Goal: Check status: Check status

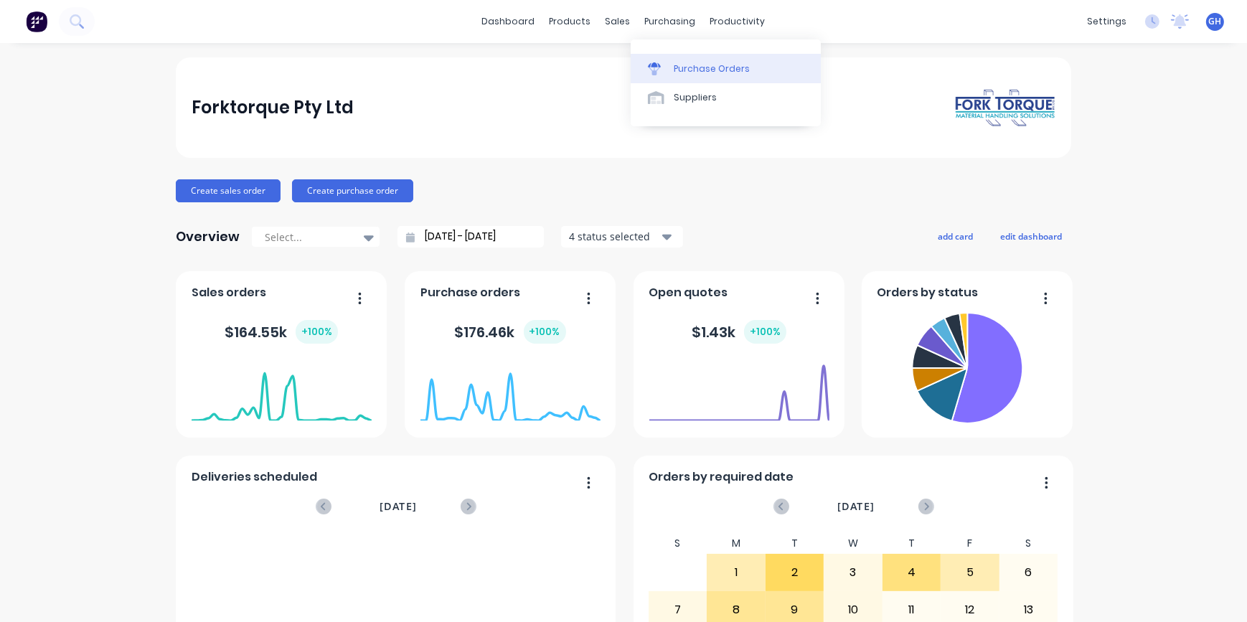
click at [710, 65] on div "Purchase Orders" at bounding box center [712, 68] width 76 height 13
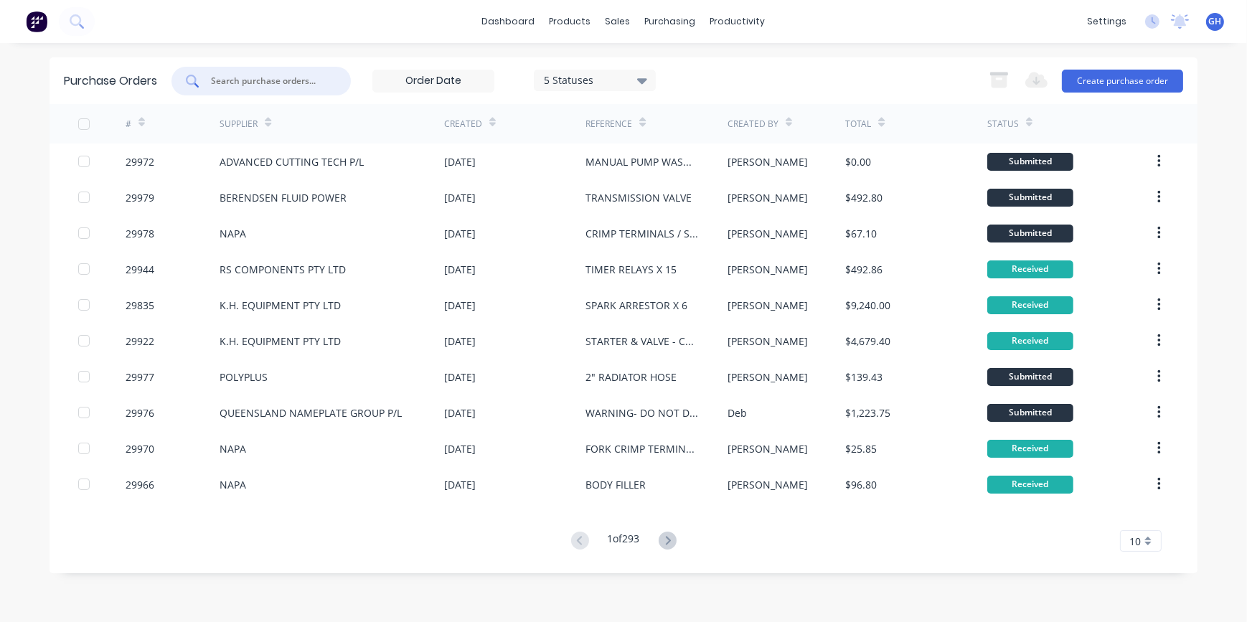
click at [245, 77] on input "text" at bounding box center [269, 81] width 119 height 14
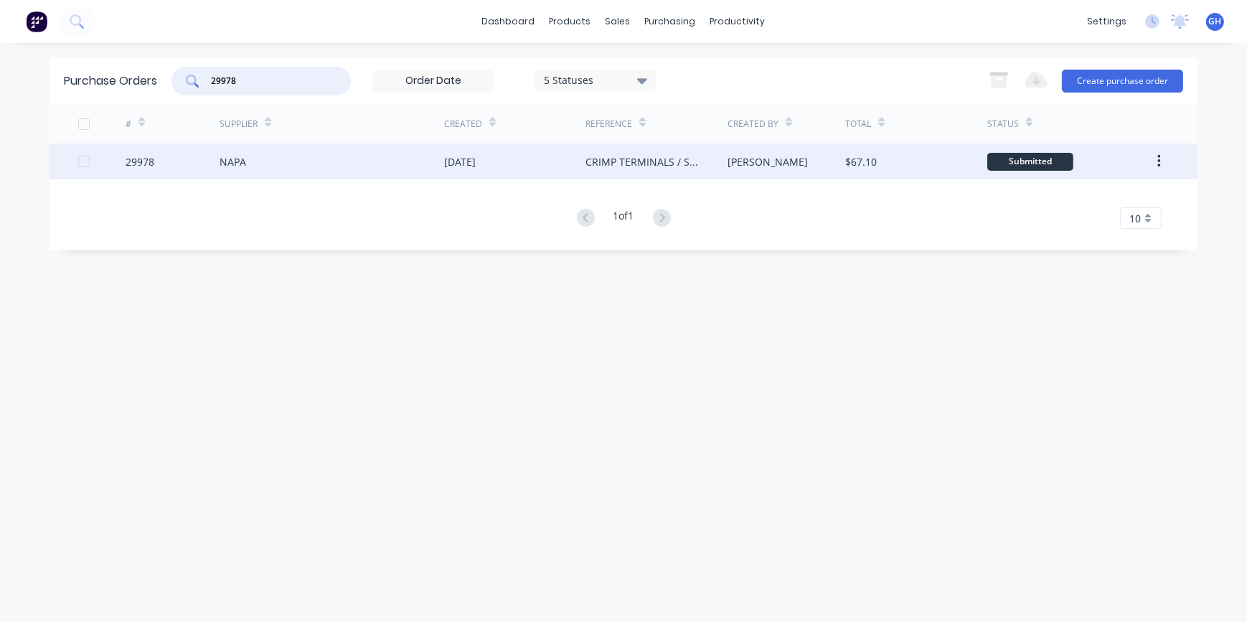
type input "29978"
click at [219, 162] on div "29978" at bounding box center [173, 162] width 95 height 36
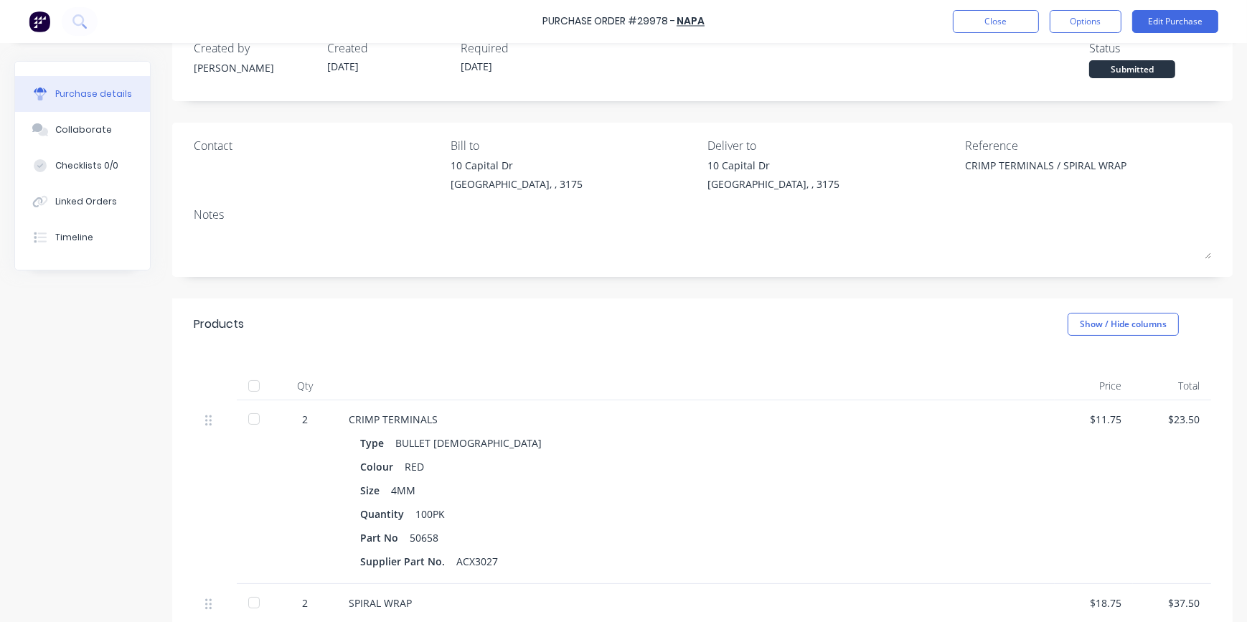
scroll to position [195, 0]
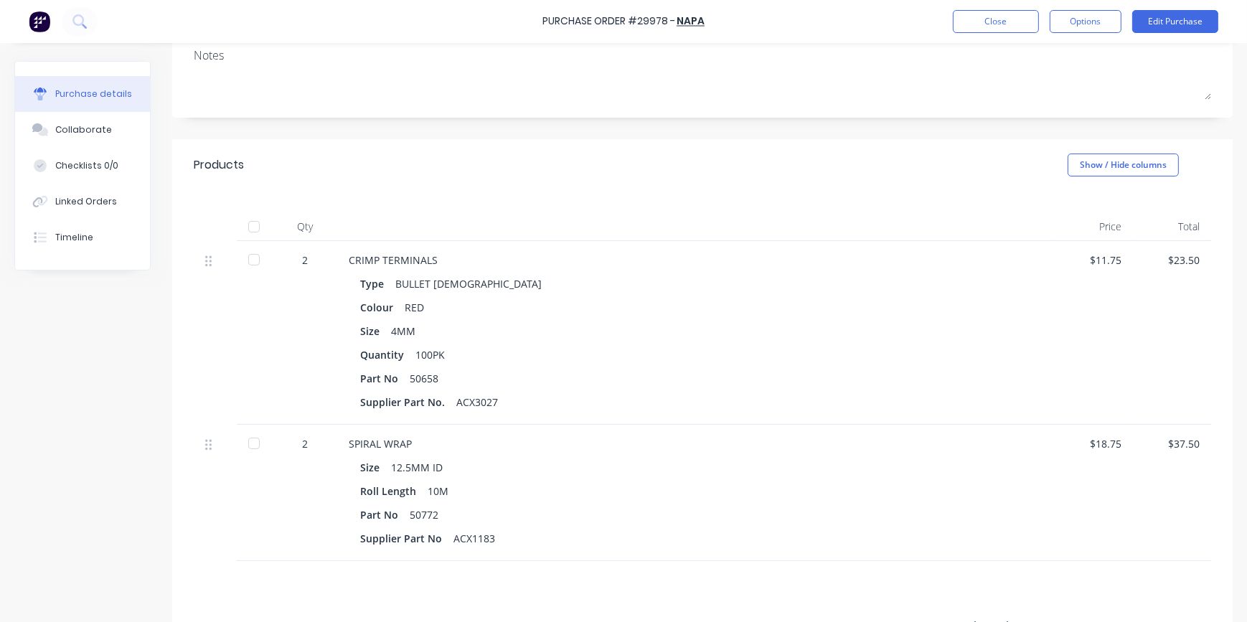
click at [252, 254] on div at bounding box center [254, 259] width 29 height 29
click at [249, 443] on div at bounding box center [254, 443] width 29 height 29
click at [987, 18] on button "Close" at bounding box center [996, 21] width 86 height 23
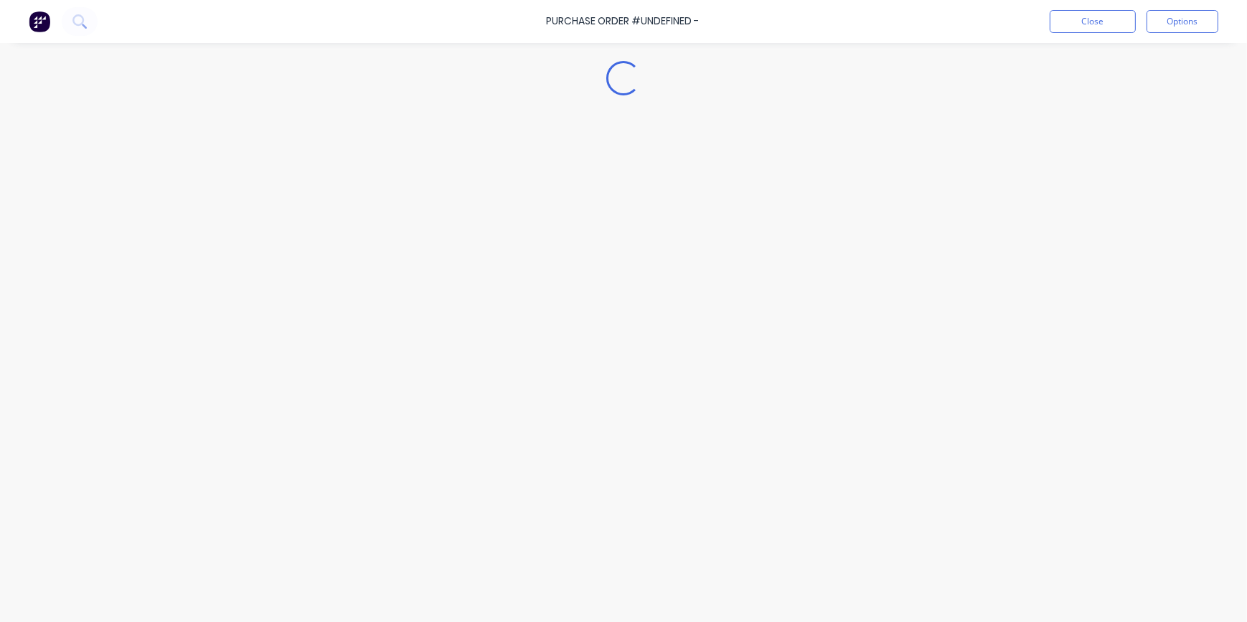
type textarea "x"
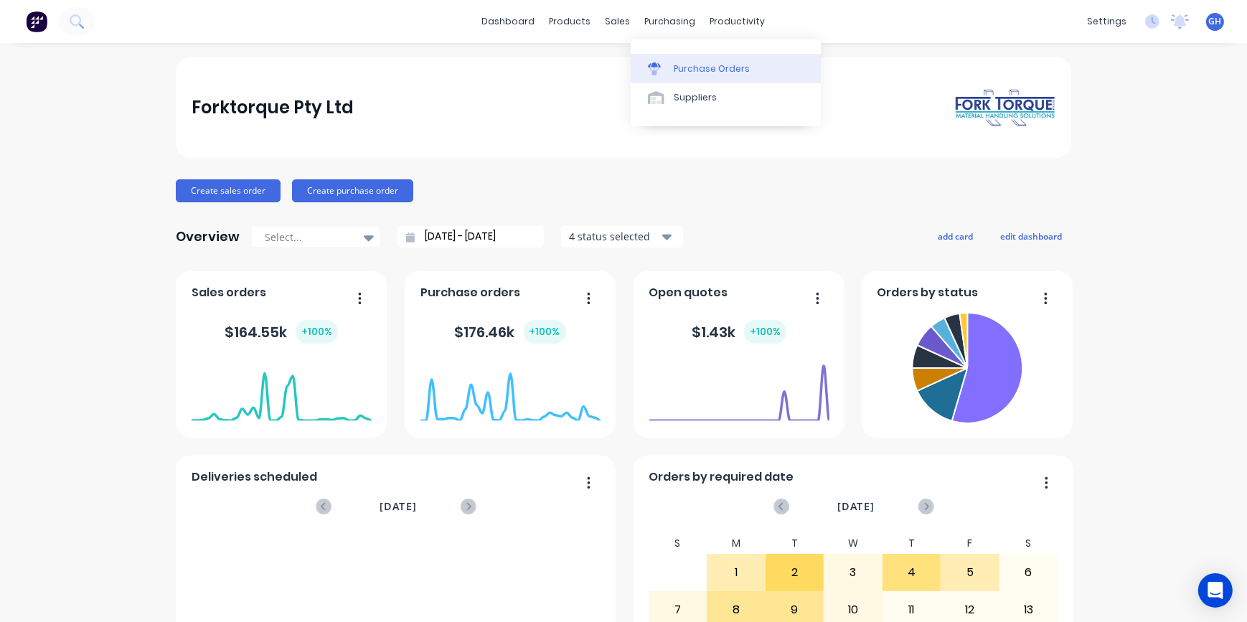
click at [681, 67] on div "Purchase Orders" at bounding box center [712, 68] width 76 height 13
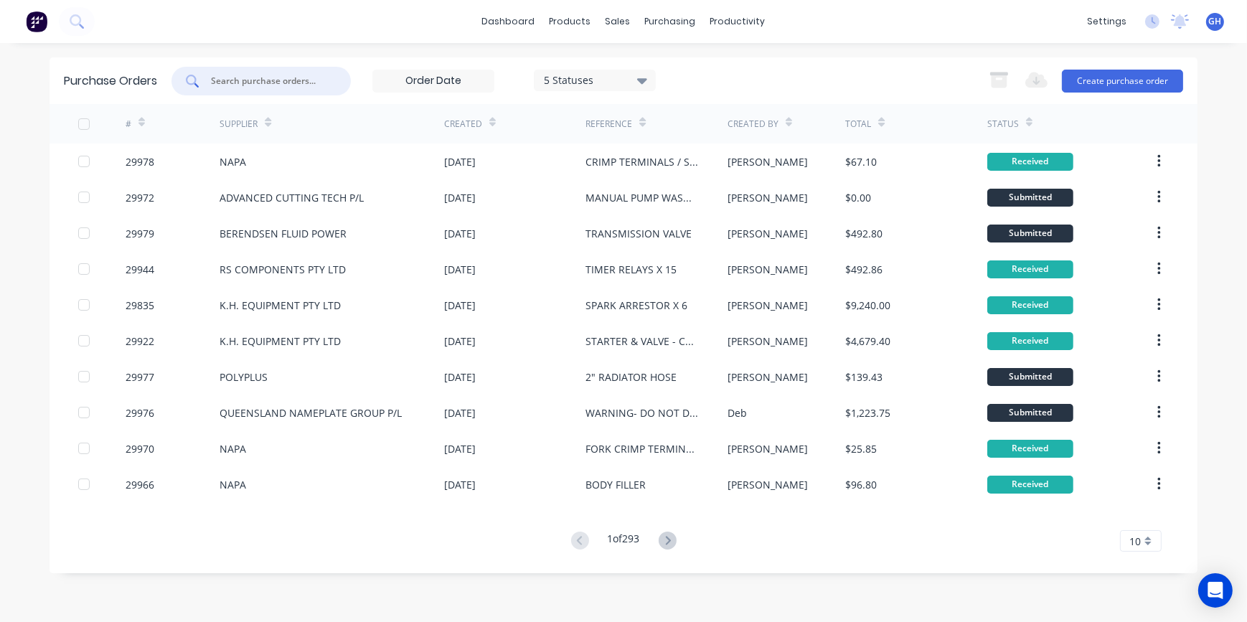
click at [229, 81] on input "text" at bounding box center [269, 81] width 119 height 14
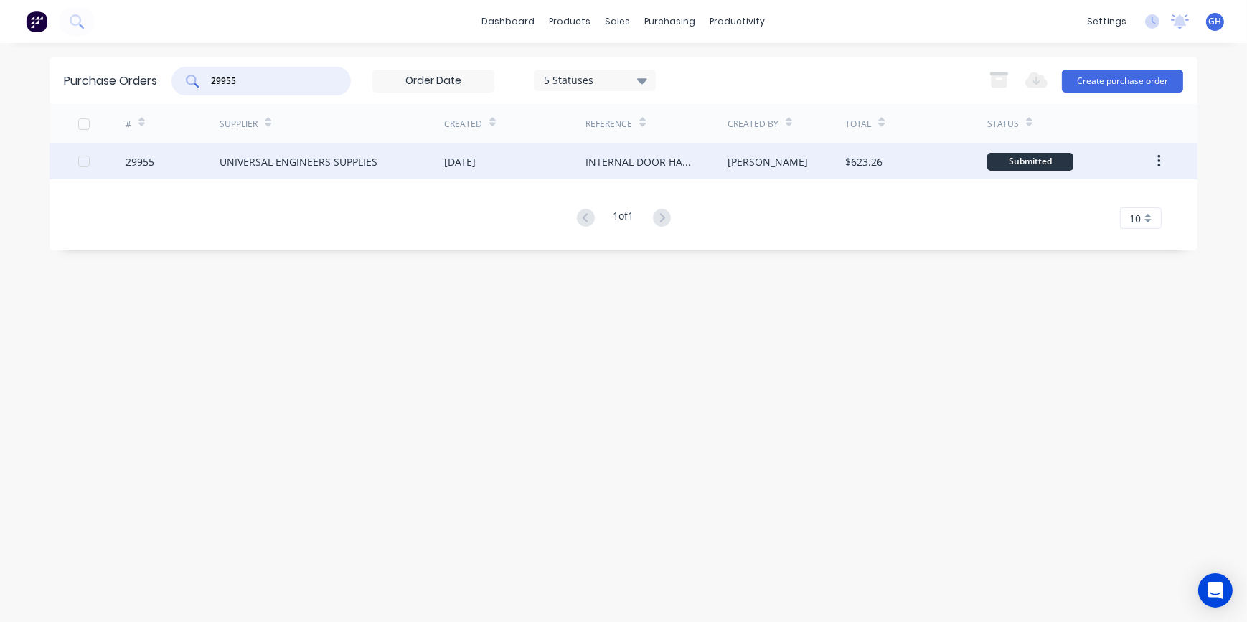
type input "29955"
click at [278, 151] on div "UNIVERSAL ENGINEERS SUPPLIES" at bounding box center [332, 162] width 225 height 36
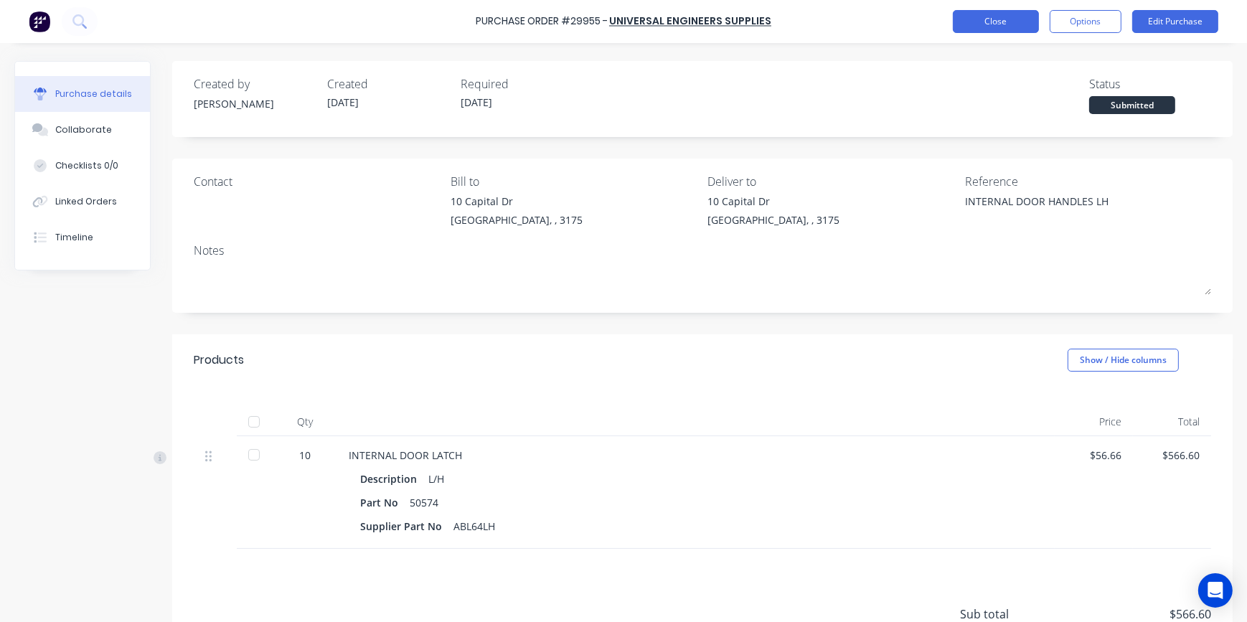
click at [1005, 28] on button "Close" at bounding box center [996, 21] width 86 height 23
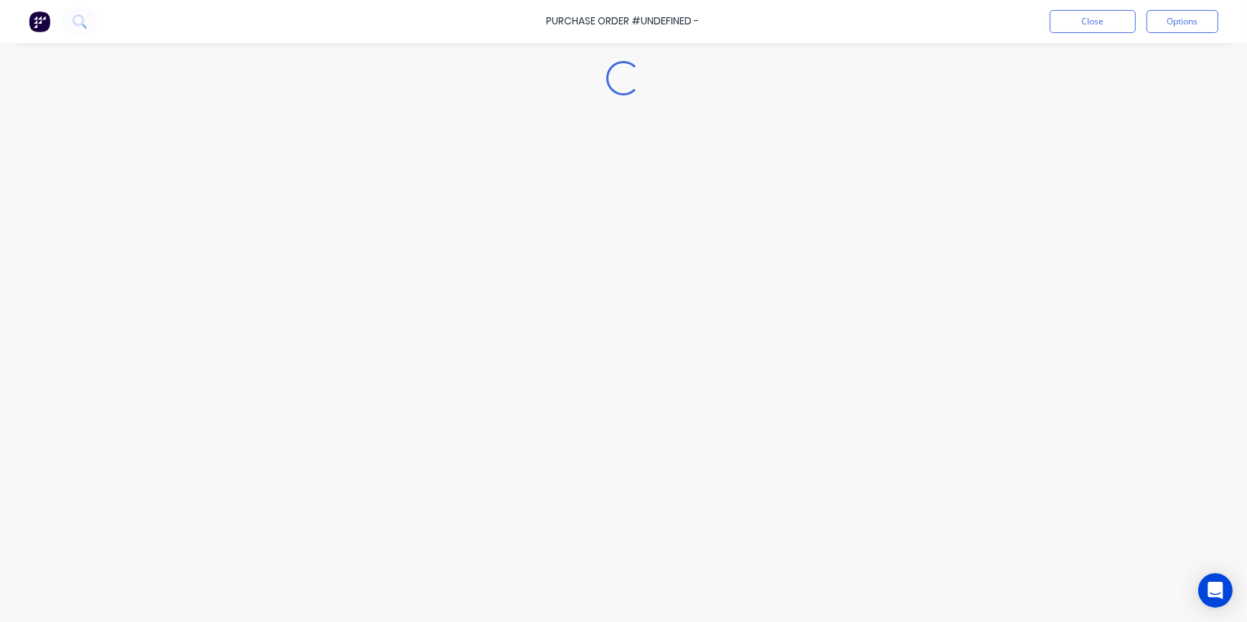
type textarea "x"
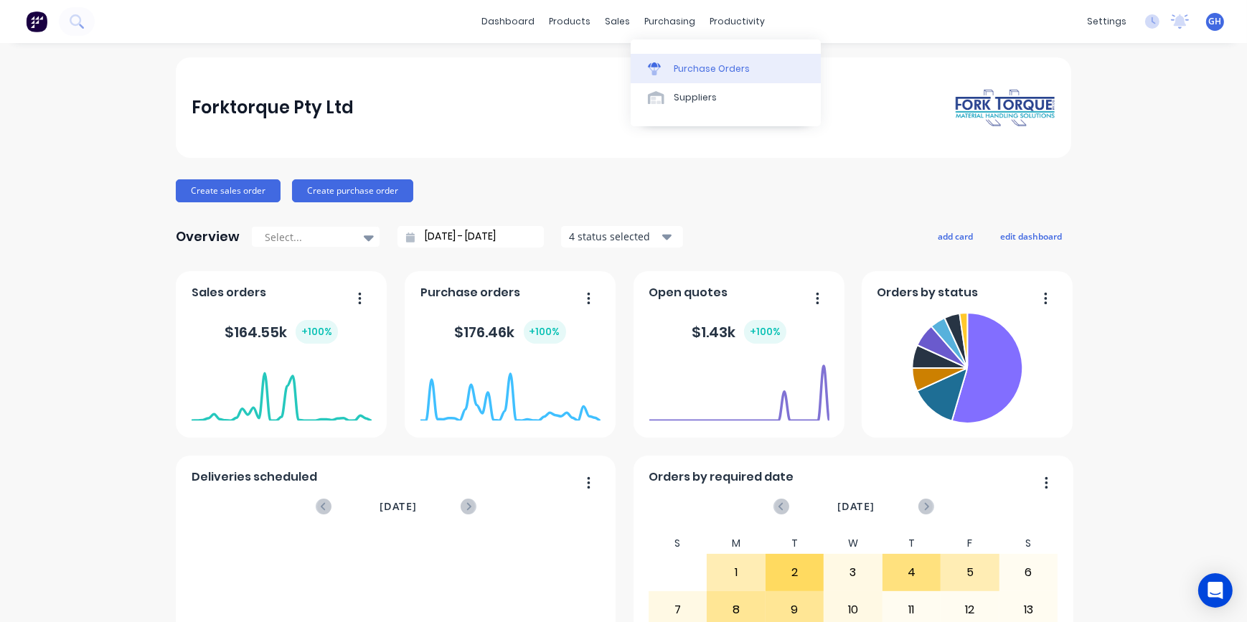
click at [696, 66] on div "Purchase Orders" at bounding box center [712, 68] width 76 height 13
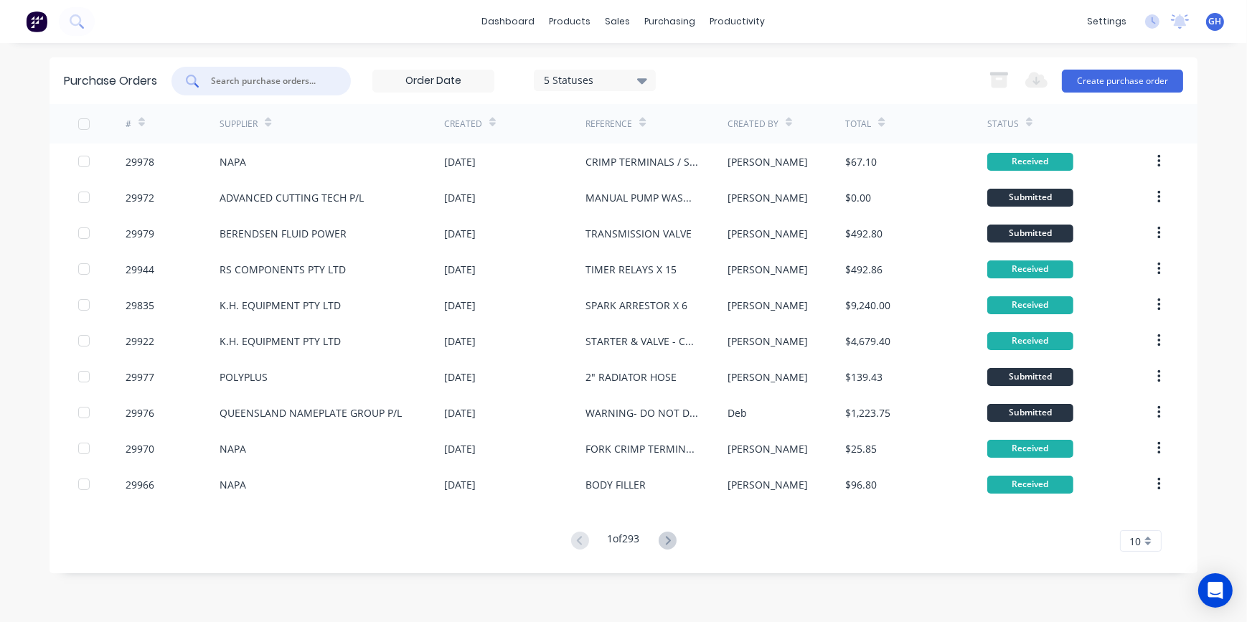
click at [244, 80] on input "text" at bounding box center [269, 81] width 119 height 14
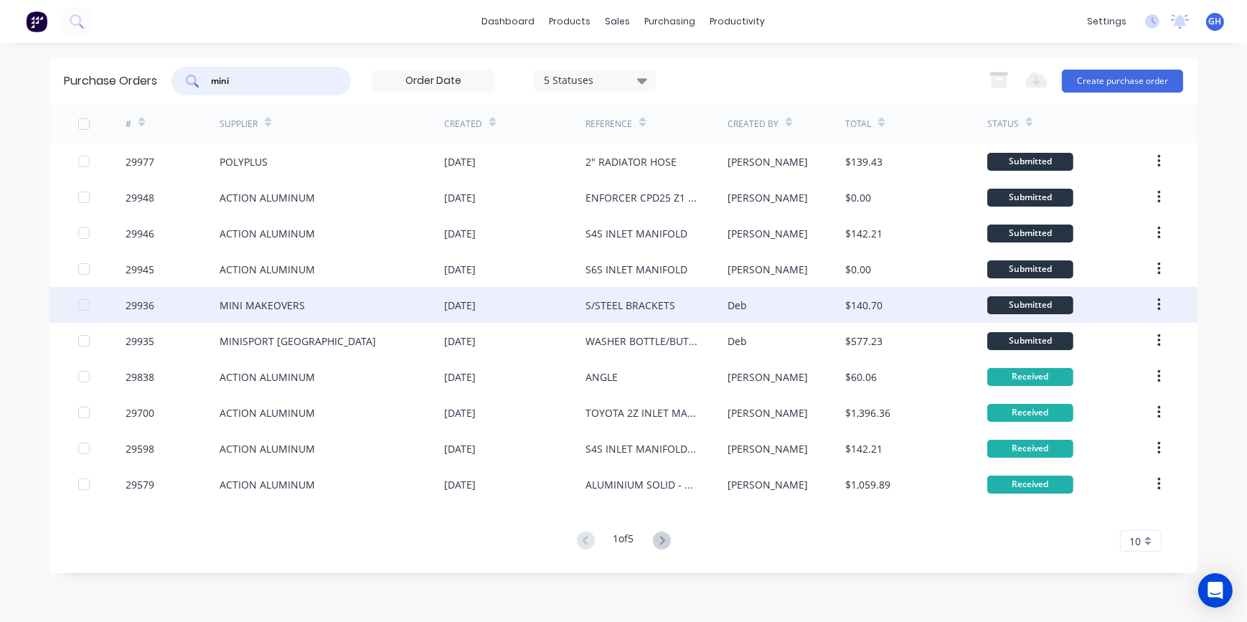
type input "mini"
click at [249, 308] on div "MINI MAKEOVERS" at bounding box center [262, 305] width 85 height 15
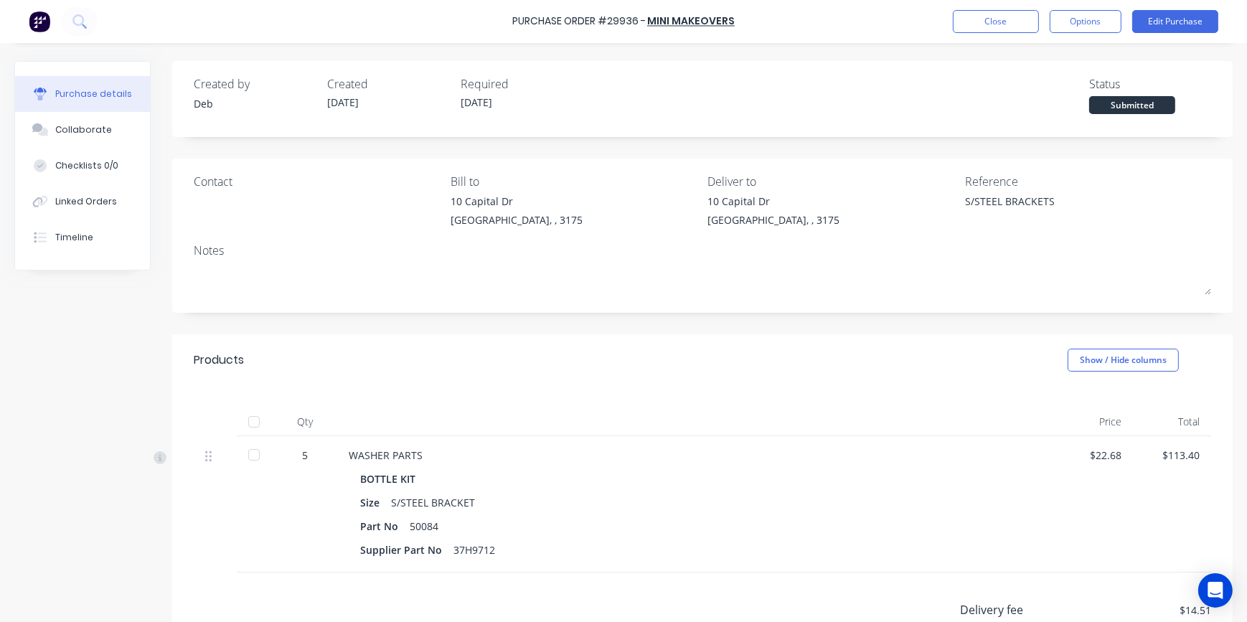
click at [250, 456] on div at bounding box center [254, 455] width 29 height 29
click at [83, 196] on div "Linked Orders" at bounding box center [86, 201] width 62 height 13
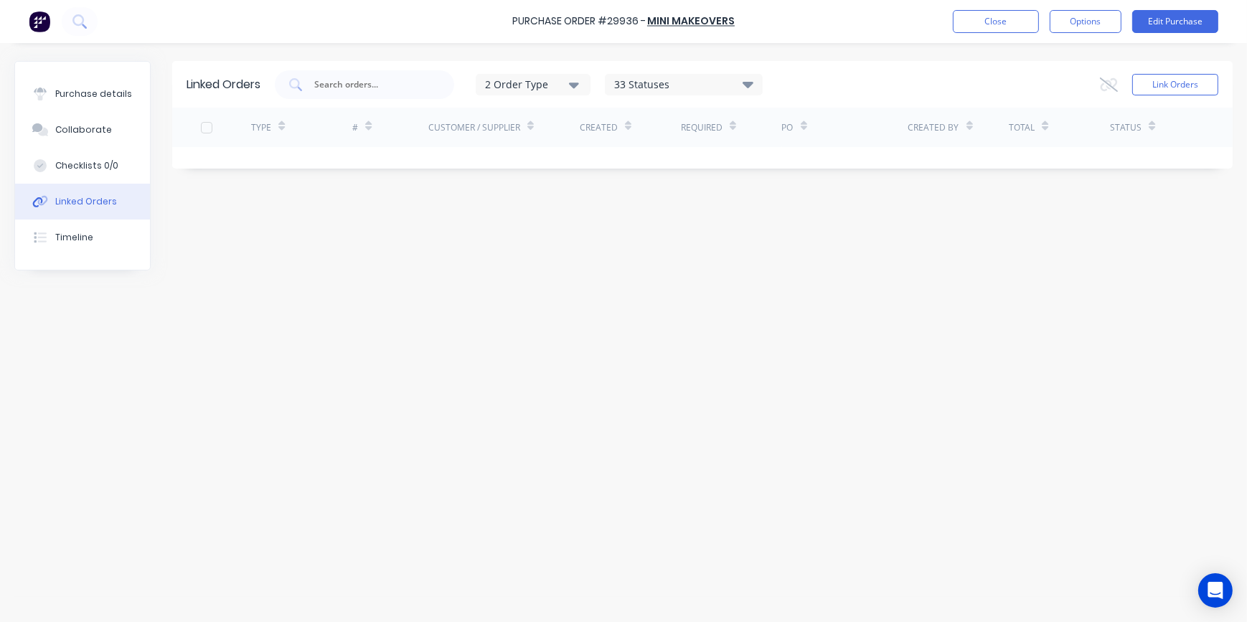
click at [67, 196] on div "Linked Orders" at bounding box center [86, 201] width 62 height 13
click at [961, 322] on div "Linked Orders 2 Order Type 33 Statuses Sales Order Status All Archived Draft Qu…" at bounding box center [623, 329] width 1219 height 536
click at [995, 22] on button "Close" at bounding box center [996, 21] width 86 height 23
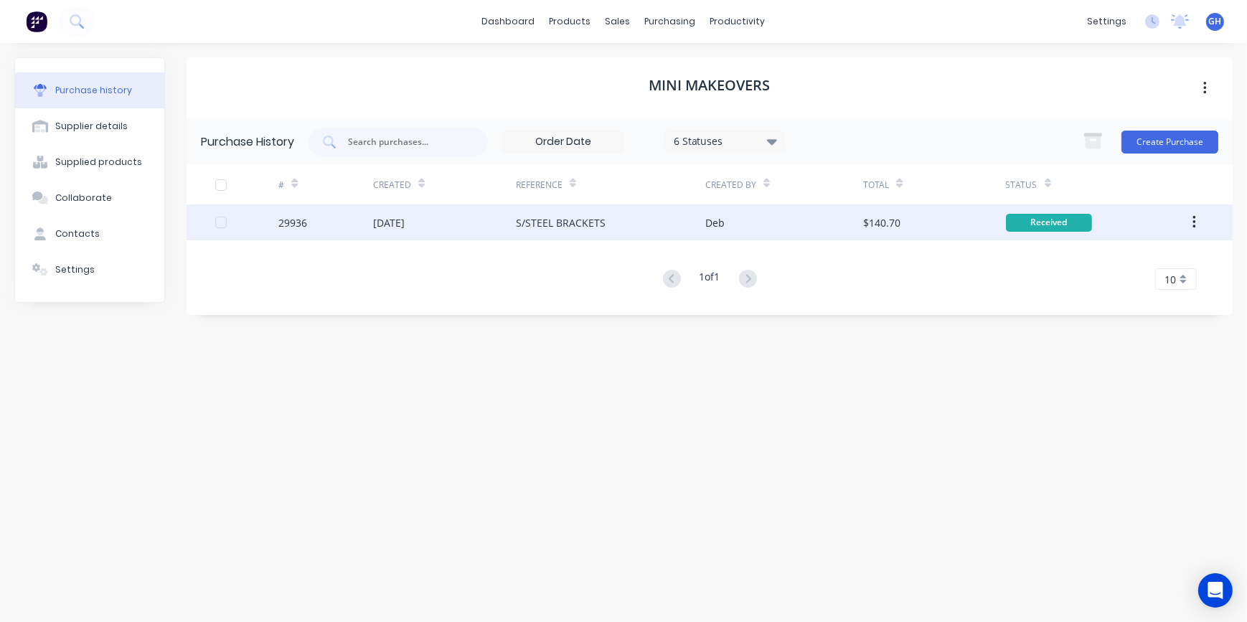
click at [294, 219] on div "29936" at bounding box center [292, 222] width 29 height 15
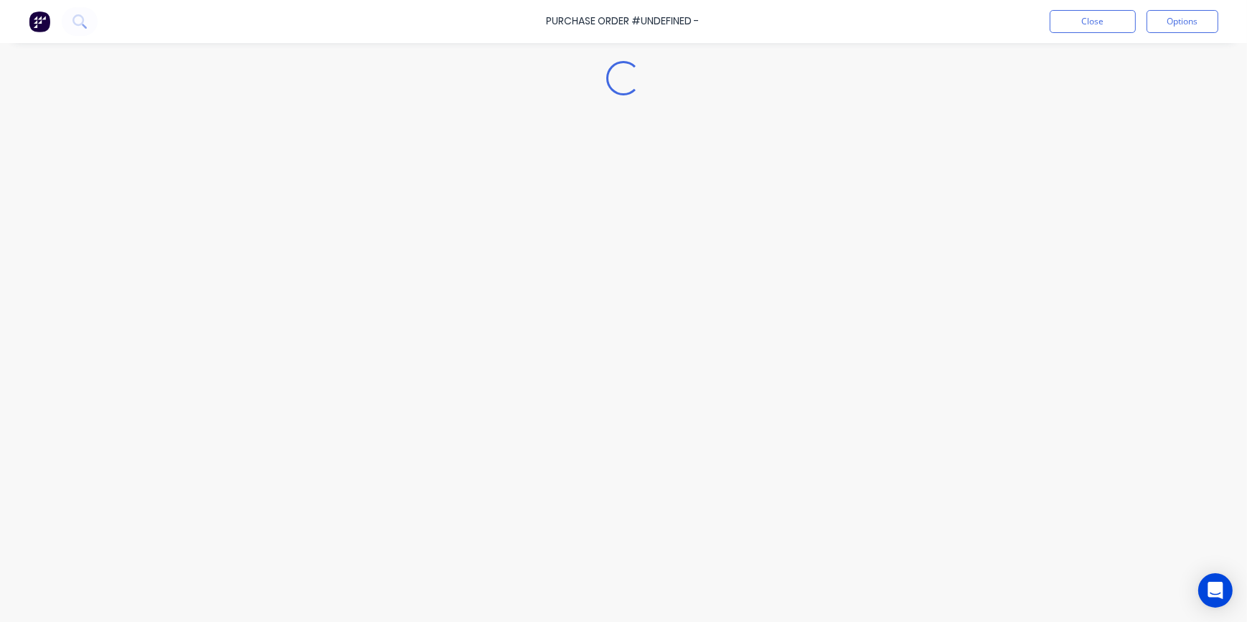
type textarea "x"
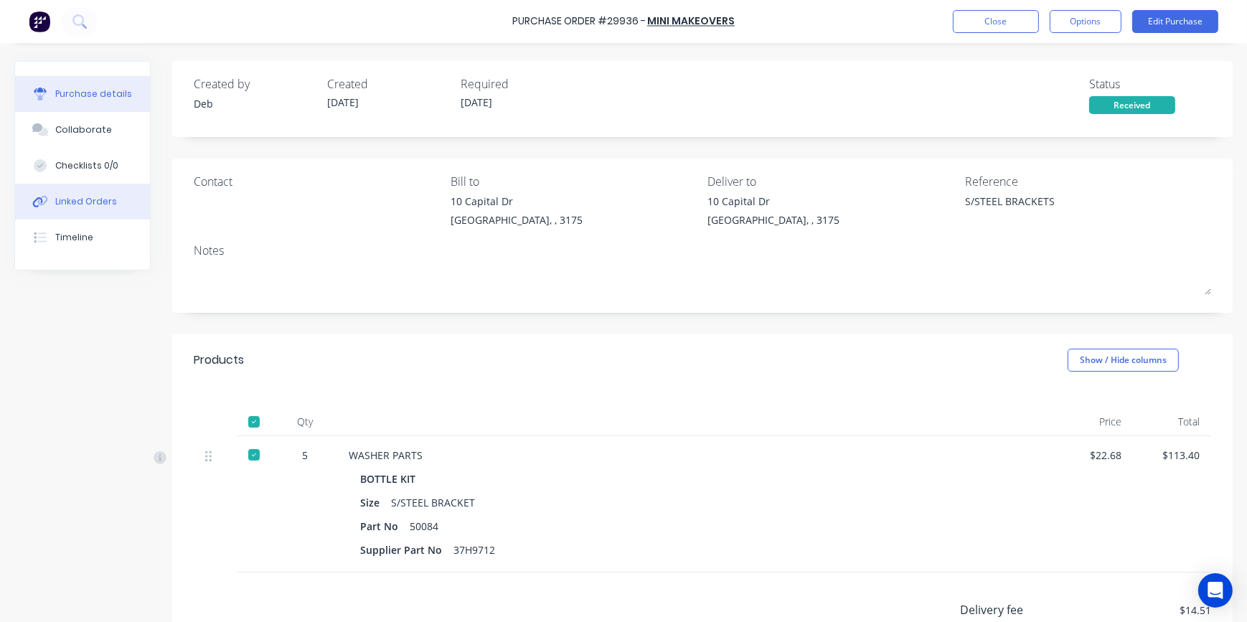
click at [93, 197] on div "Linked Orders" at bounding box center [86, 201] width 62 height 13
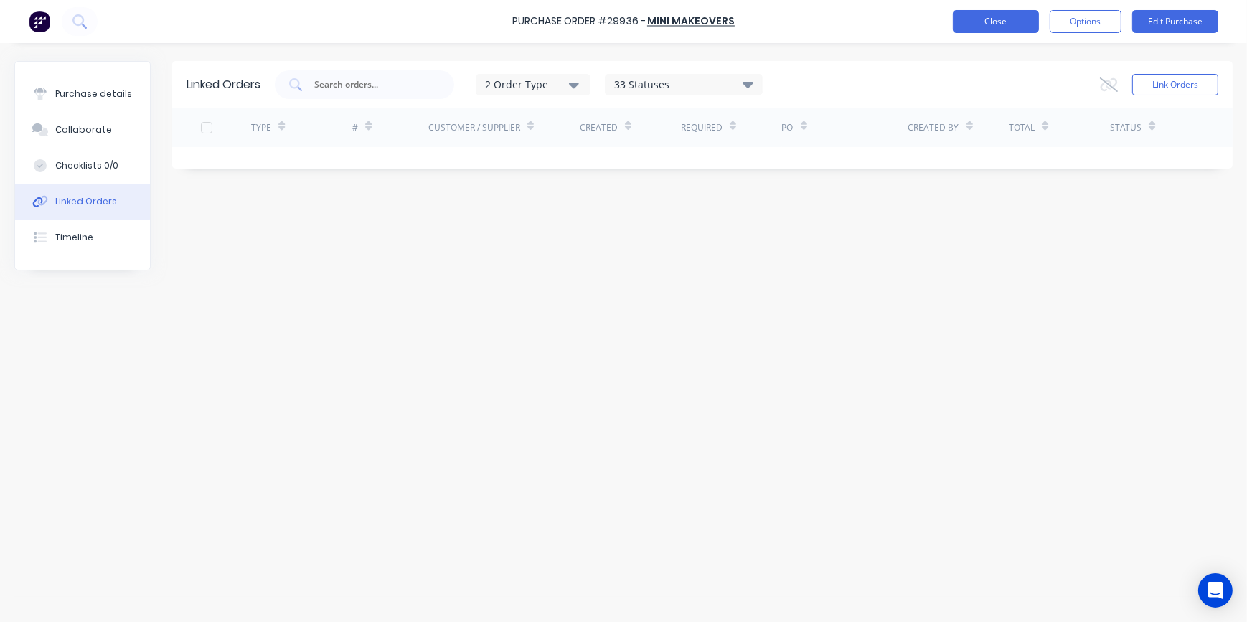
click at [1006, 24] on button "Close" at bounding box center [996, 21] width 86 height 23
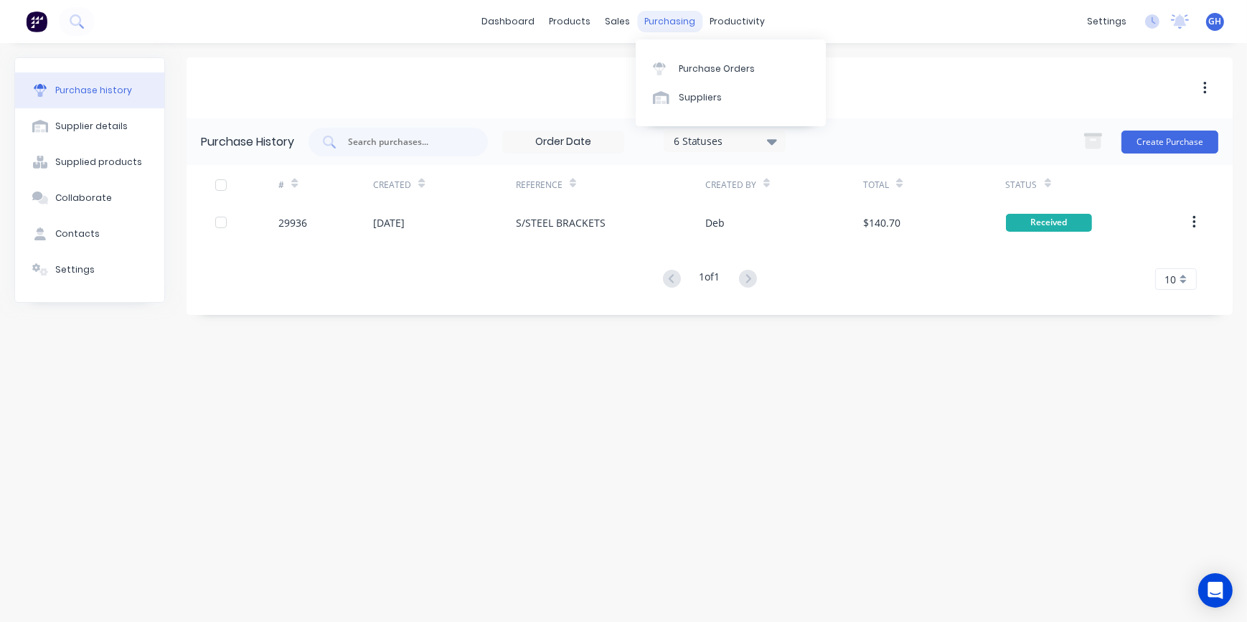
click at [665, 22] on div "purchasing" at bounding box center [670, 22] width 65 height 22
click at [706, 66] on div "Purchase Orders" at bounding box center [717, 68] width 76 height 13
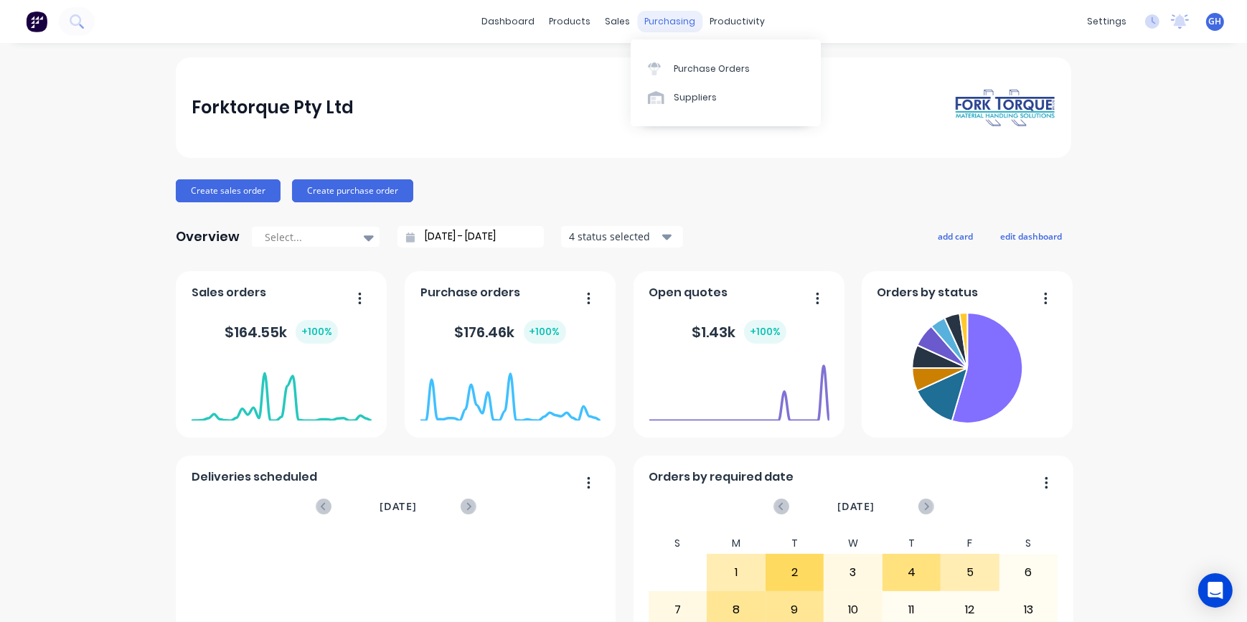
click at [645, 17] on div "purchasing" at bounding box center [670, 22] width 65 height 22
click at [723, 64] on div "Purchase Orders" at bounding box center [712, 68] width 76 height 13
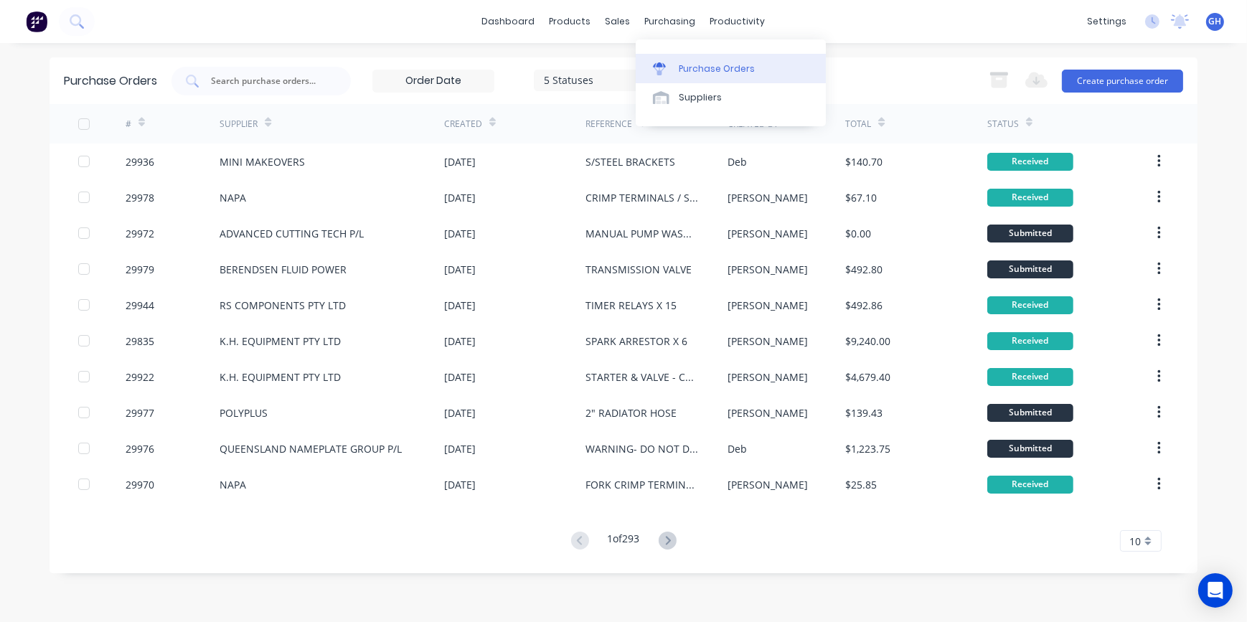
click at [703, 65] on div "Purchase Orders" at bounding box center [717, 68] width 76 height 13
click at [236, 82] on input "text" at bounding box center [269, 81] width 119 height 14
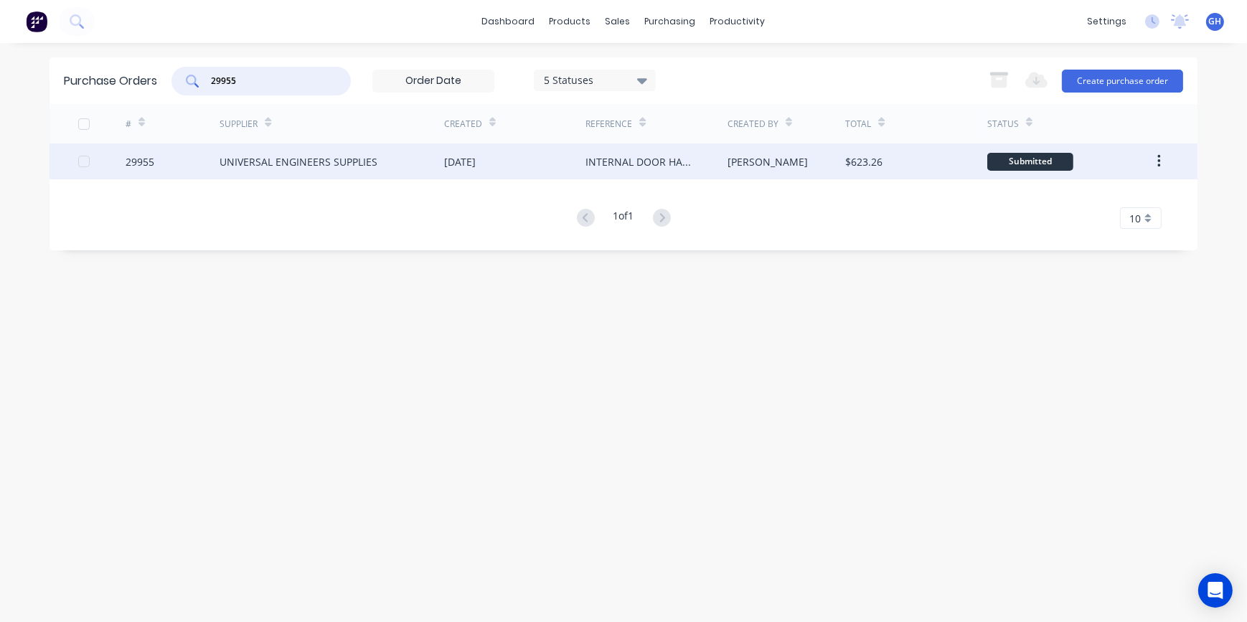
type input "29955"
click at [281, 163] on div "UNIVERSAL ENGINEERS SUPPLIES" at bounding box center [299, 161] width 158 height 15
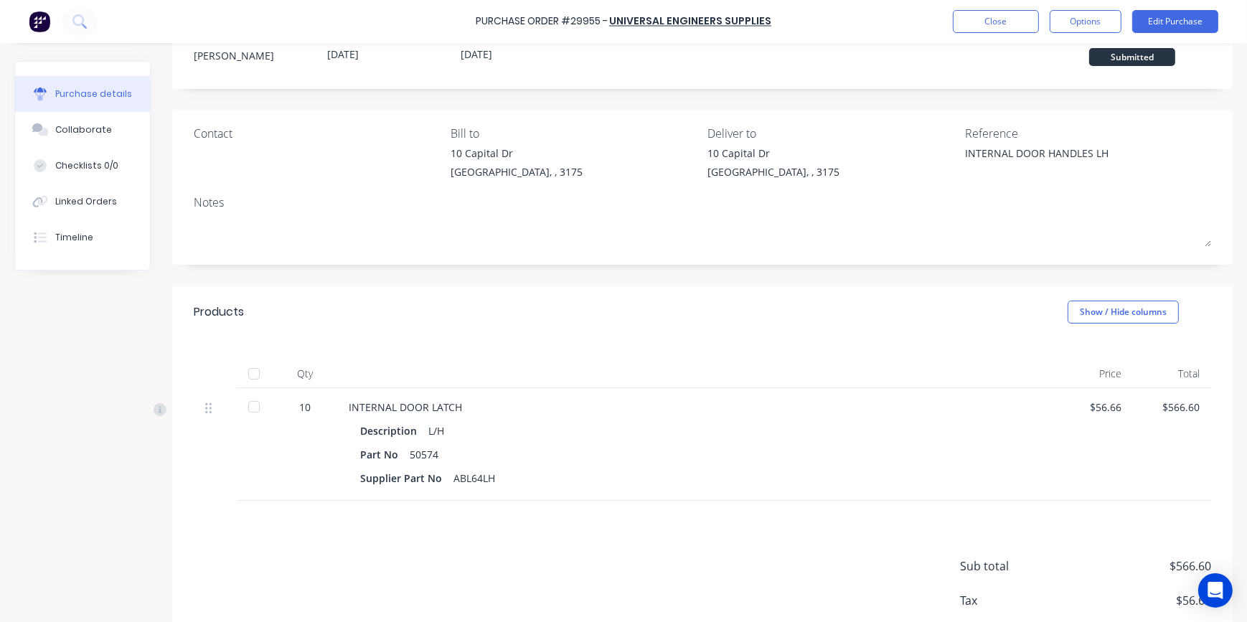
scroll to position [131, 0]
